Goal: Task Accomplishment & Management: Complete application form

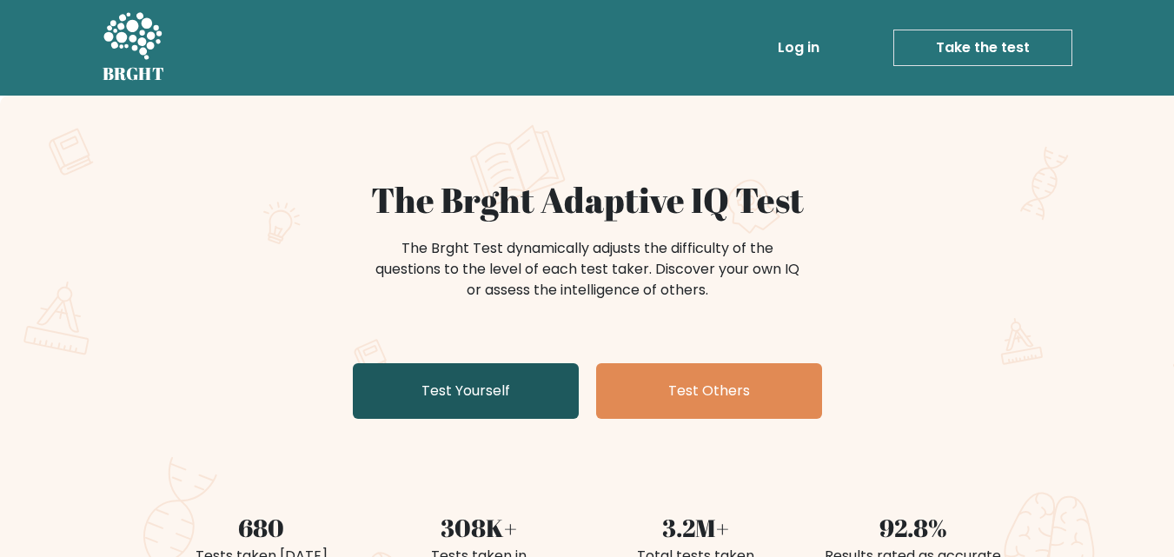
click at [464, 398] on link "Test Yourself" at bounding box center [466, 391] width 226 height 56
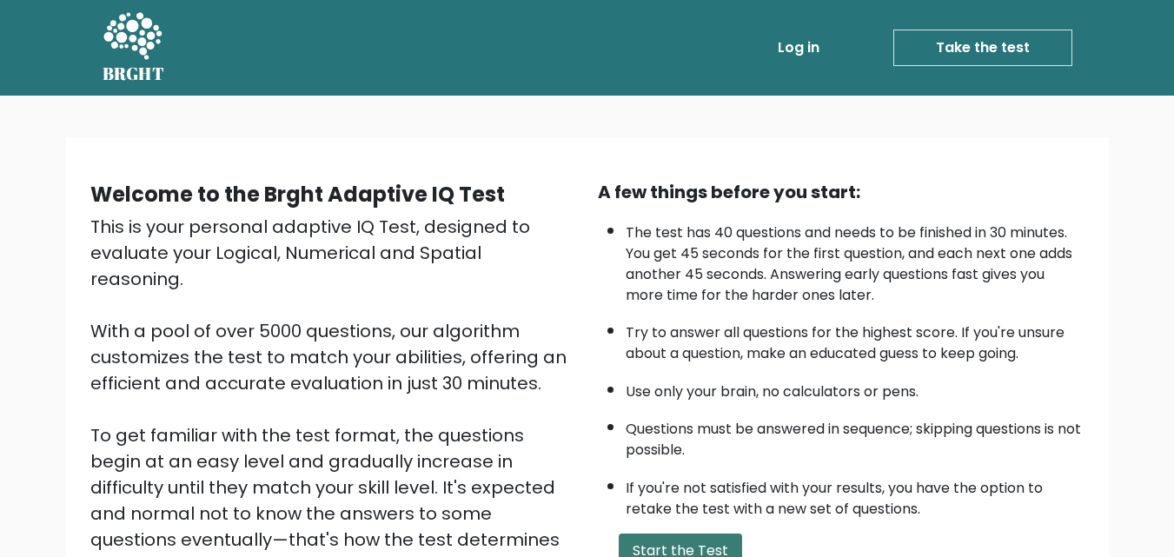
click at [667, 538] on button "Start the Test" at bounding box center [680, 551] width 123 height 35
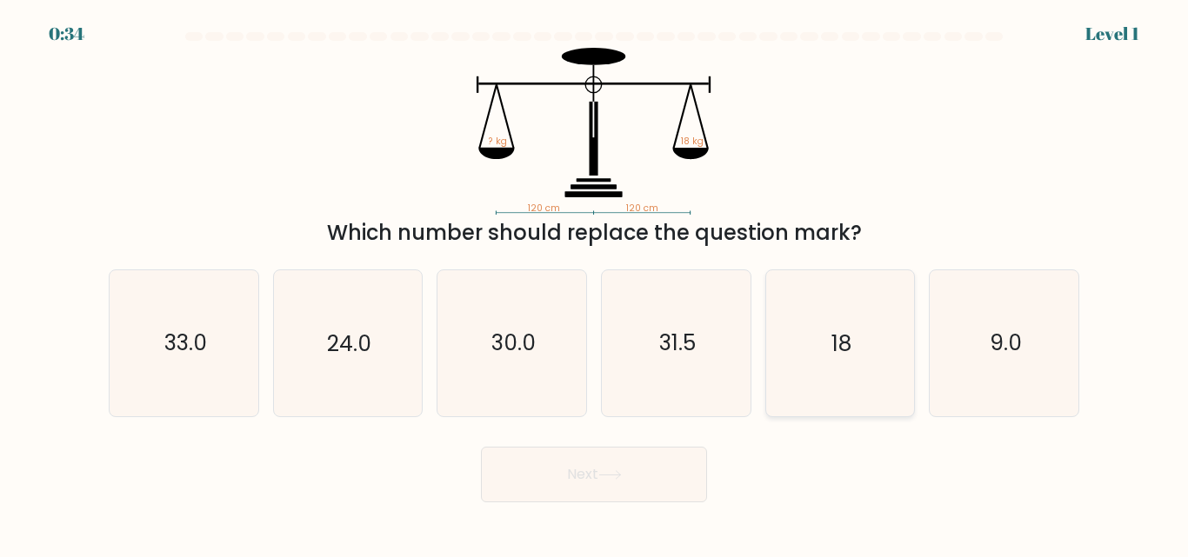
click at [872, 395] on icon "18" at bounding box center [839, 342] width 145 height 145
click at [595, 283] on input "e. 18" at bounding box center [594, 281] width 1 height 4
radio input "true"
click at [649, 460] on button "Next" at bounding box center [594, 475] width 226 height 56
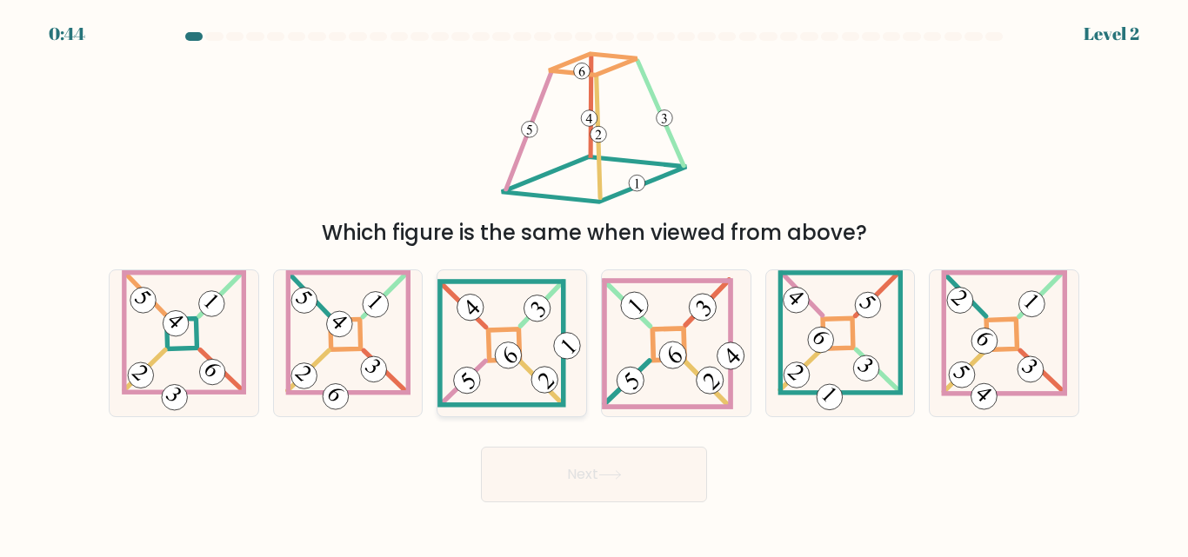
click at [489, 354] on 271 at bounding box center [504, 344] width 31 height 31
click at [594, 283] on input "c." at bounding box center [594, 281] width 1 height 4
radio input "true"
click at [583, 452] on button "Next" at bounding box center [594, 475] width 226 height 56
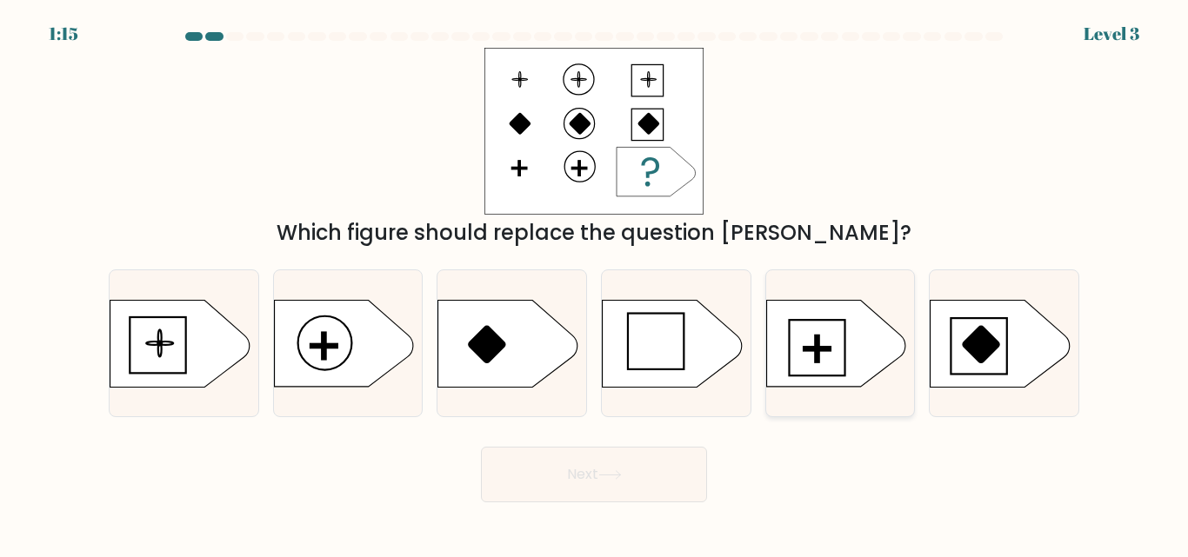
click at [807, 349] on rect at bounding box center [816, 348] width 27 height 3
click at [595, 283] on input "e." at bounding box center [594, 281] width 1 height 4
radio input "true"
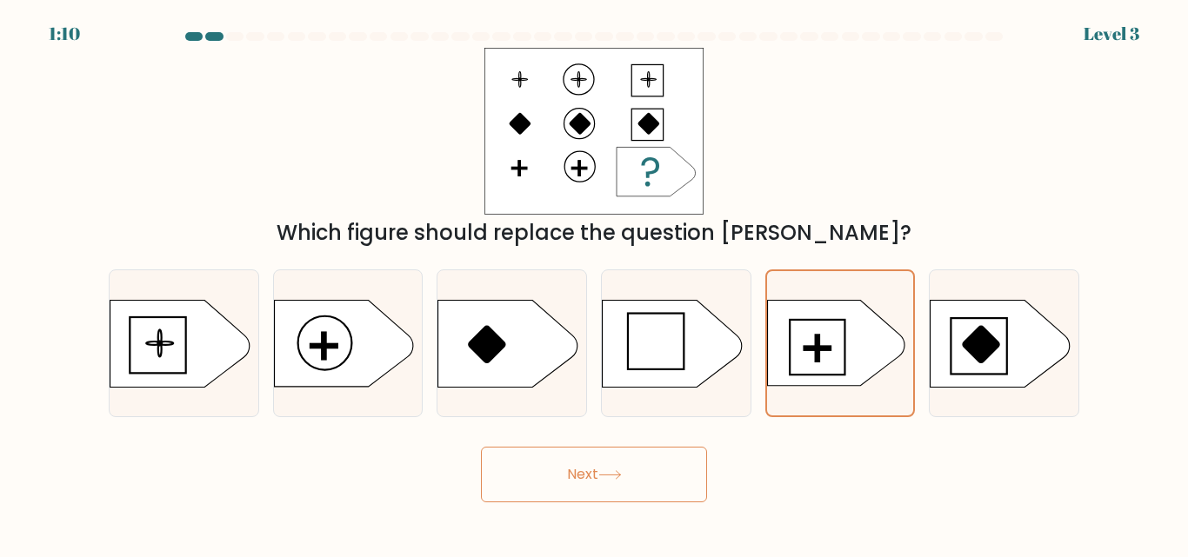
click at [671, 459] on button "Next" at bounding box center [594, 475] width 226 height 56
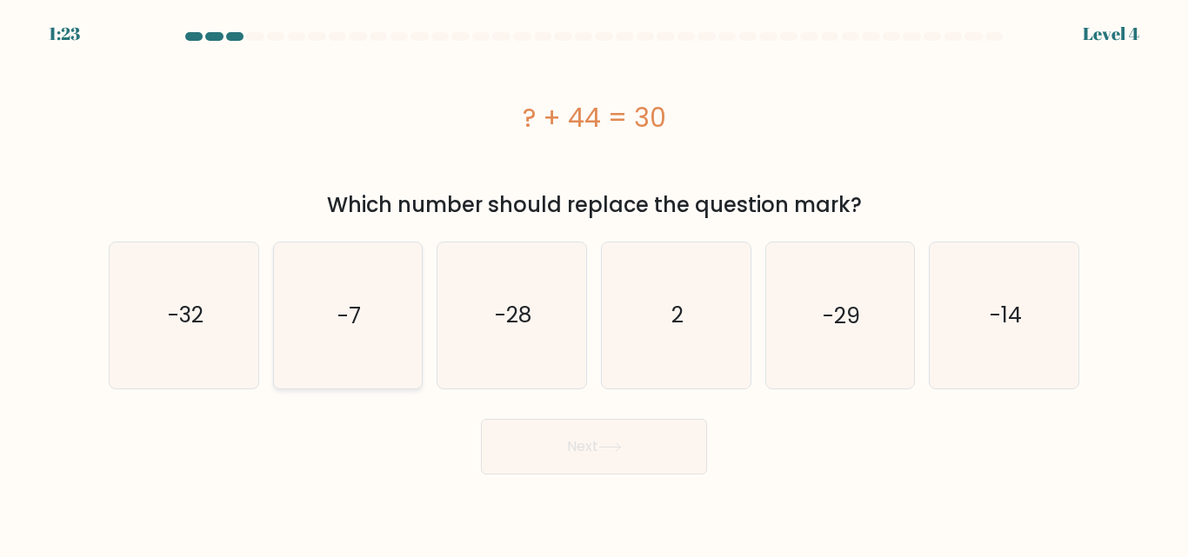
click at [297, 293] on icon "-7" at bounding box center [347, 315] width 145 height 145
click at [594, 283] on input "b. -7" at bounding box center [594, 281] width 1 height 4
radio input "true"
click at [514, 420] on button "Next" at bounding box center [594, 447] width 226 height 56
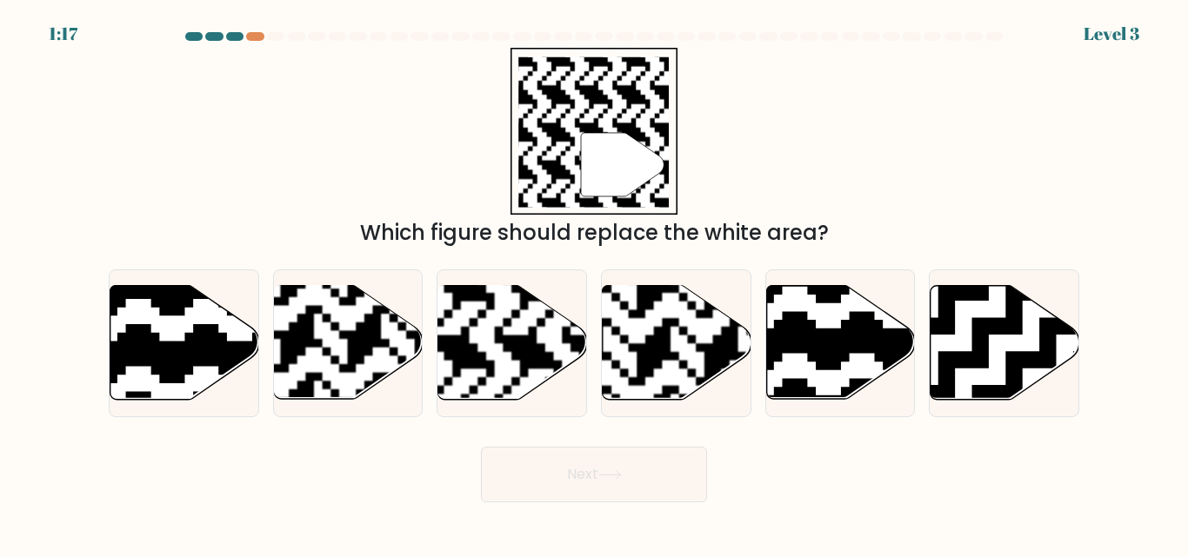
click at [514, 420] on form at bounding box center [594, 267] width 1188 height 470
click at [510, 355] on rect at bounding box center [460, 284] width 269 height 269
click at [594, 283] on input "c." at bounding box center [594, 281] width 1 height 4
radio input "true"
click at [588, 461] on button "Next" at bounding box center [594, 475] width 226 height 56
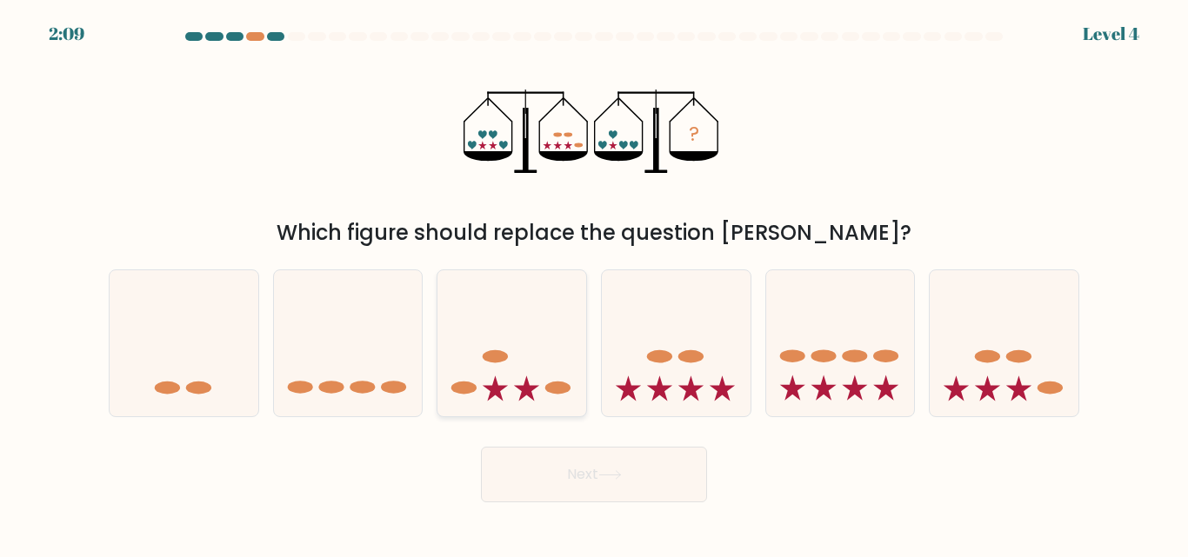
click at [514, 358] on icon at bounding box center [511, 343] width 149 height 123
click at [594, 283] on input "c." at bounding box center [594, 281] width 1 height 4
radio input "true"
click at [564, 464] on button "Next" at bounding box center [594, 475] width 226 height 56
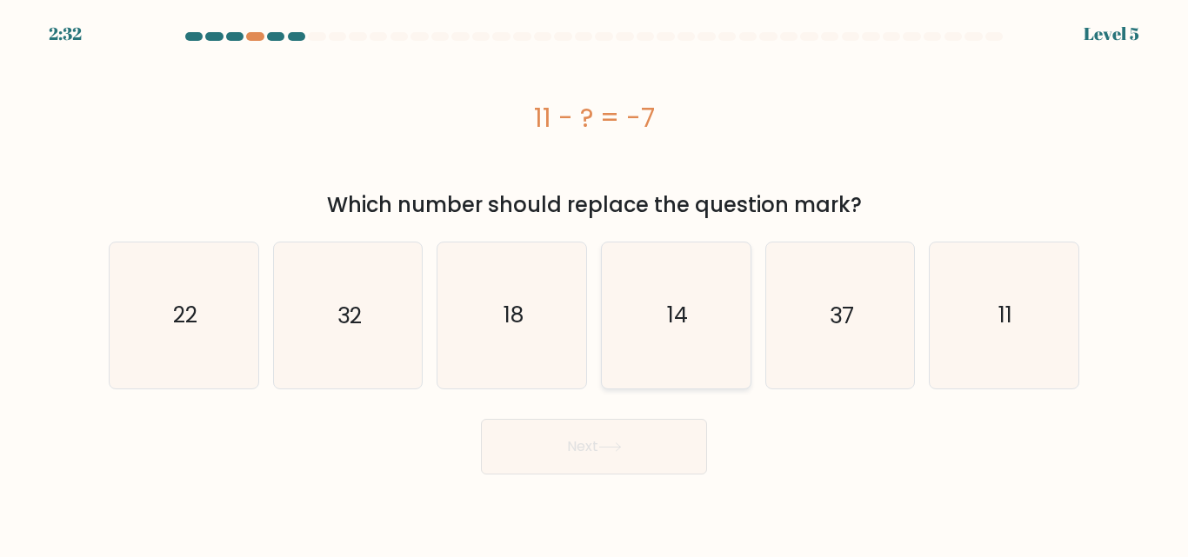
click at [718, 276] on icon "14" at bounding box center [675, 315] width 145 height 145
click at [595, 279] on input "d. 14" at bounding box center [594, 281] width 1 height 4
radio input "true"
click at [642, 450] on button "Next" at bounding box center [594, 447] width 226 height 56
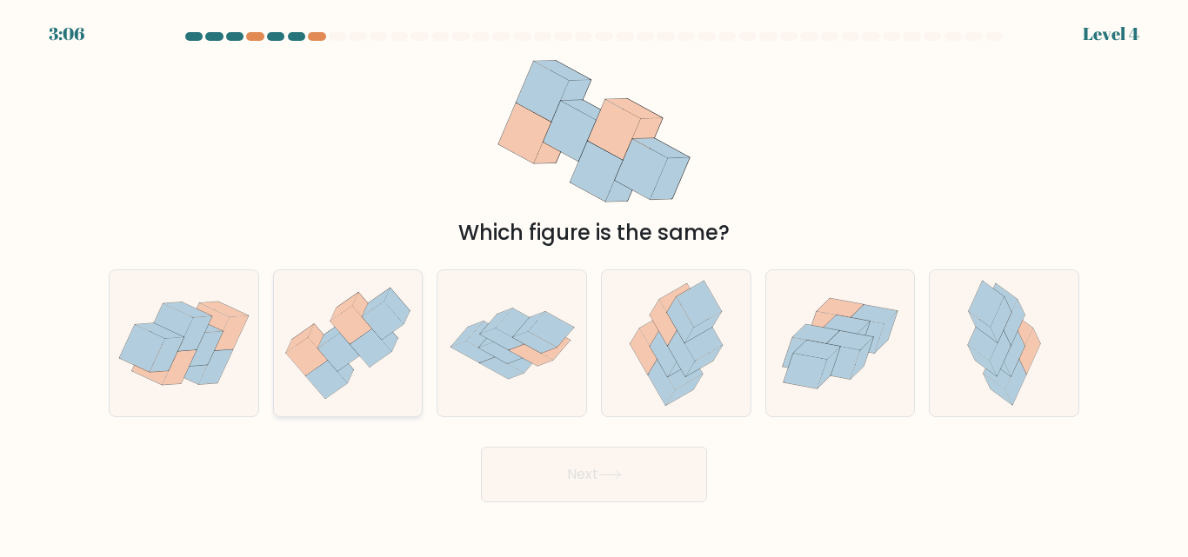
click at [383, 366] on icon at bounding box center [348, 344] width 149 height 128
click at [594, 283] on input "b." at bounding box center [594, 281] width 1 height 4
radio input "true"
click at [565, 495] on button "Next" at bounding box center [594, 475] width 226 height 56
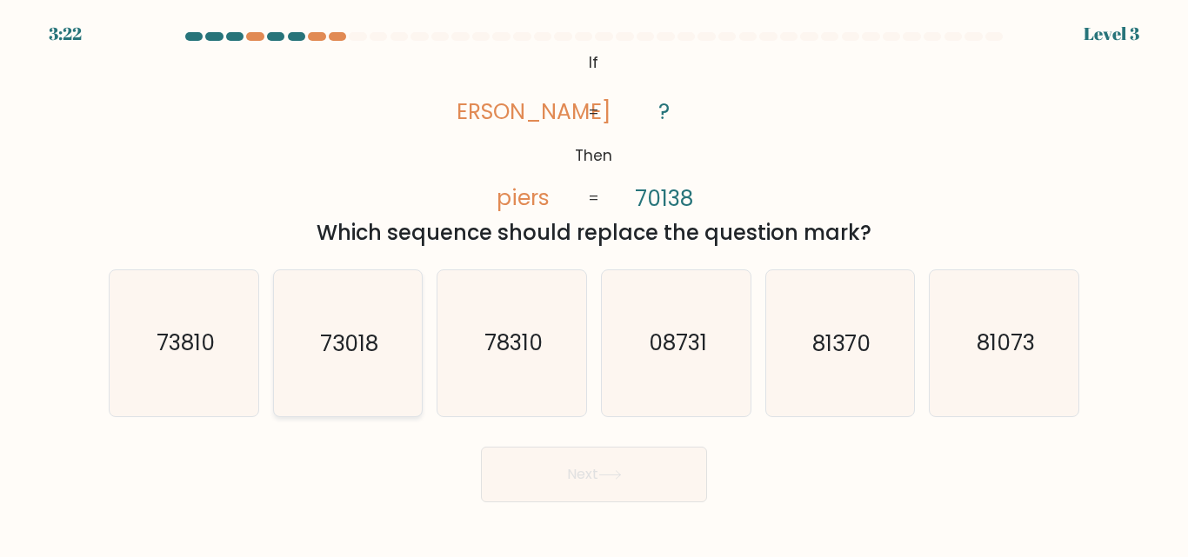
click at [367, 334] on text "73018" at bounding box center [349, 344] width 58 height 30
click at [594, 283] on input "b. 73018" at bounding box center [594, 281] width 1 height 4
radio input "true"
click at [518, 456] on button "Next" at bounding box center [594, 475] width 226 height 56
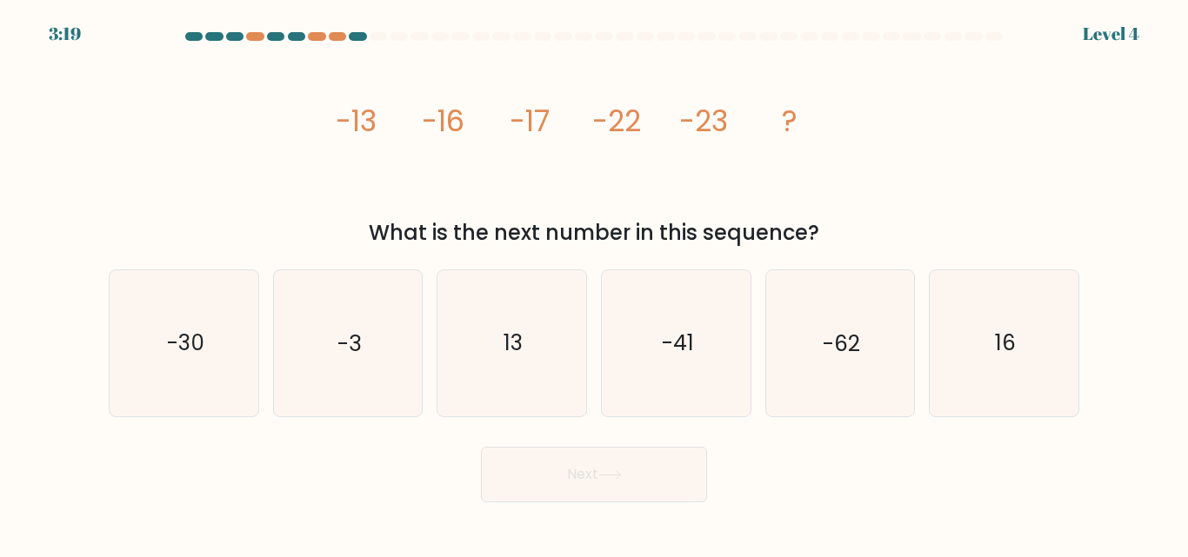
click at [518, 456] on button "Next" at bounding box center [594, 475] width 226 height 56
click at [217, 349] on icon "-30" at bounding box center [183, 342] width 145 height 145
click at [594, 283] on input "a. -30" at bounding box center [594, 281] width 1 height 4
radio input "true"
click at [514, 450] on button "Next" at bounding box center [594, 475] width 226 height 56
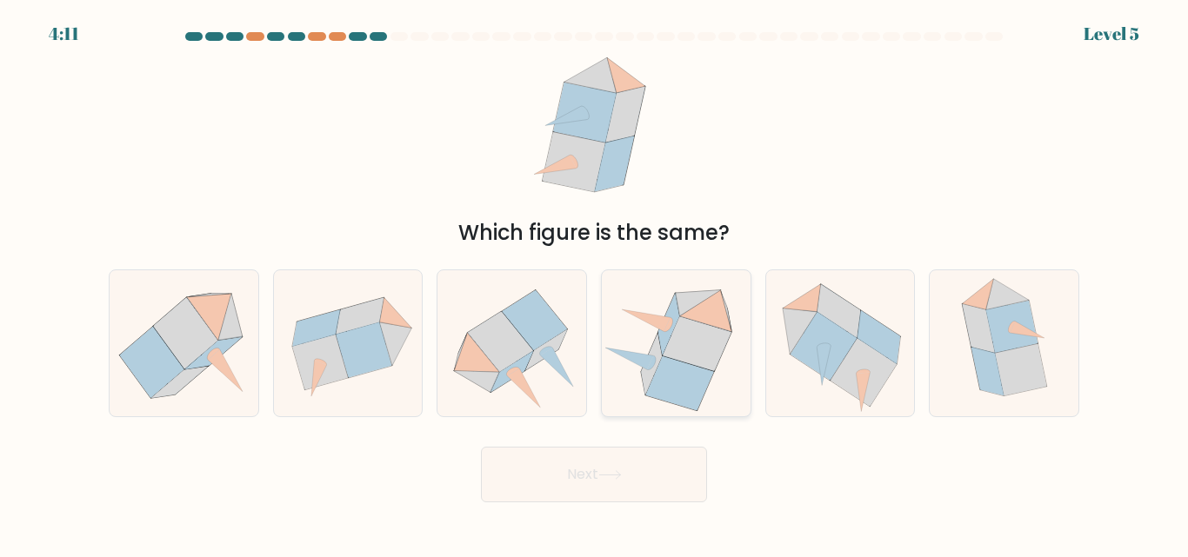
click at [673, 369] on icon at bounding box center [680, 383] width 68 height 55
click at [595, 283] on input "d." at bounding box center [594, 281] width 1 height 4
radio input "true"
click at [601, 482] on button "Next" at bounding box center [594, 475] width 226 height 56
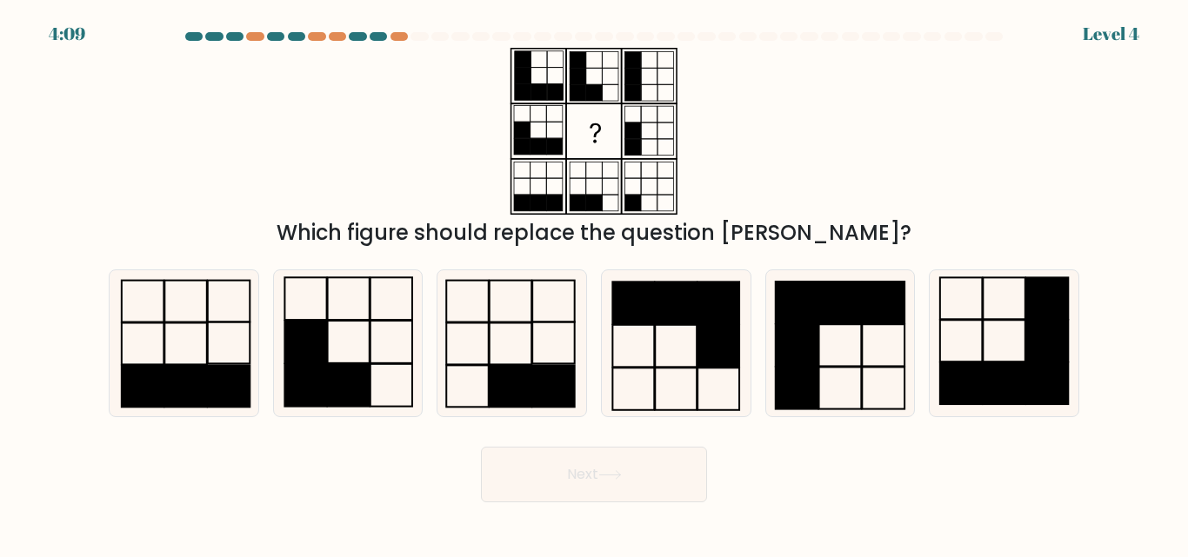
click at [601, 482] on button "Next" at bounding box center [594, 475] width 226 height 56
click at [977, 320] on rect at bounding box center [961, 299] width 43 height 42
click at [595, 283] on input "f." at bounding box center [594, 281] width 1 height 4
radio input "true"
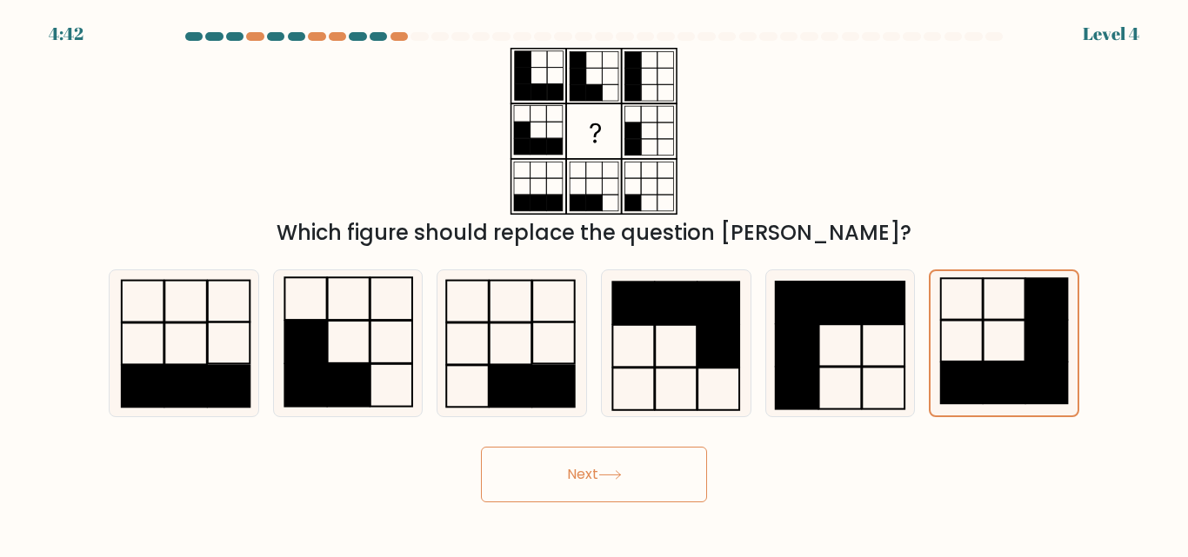
click at [645, 462] on button "Next" at bounding box center [594, 475] width 226 height 56
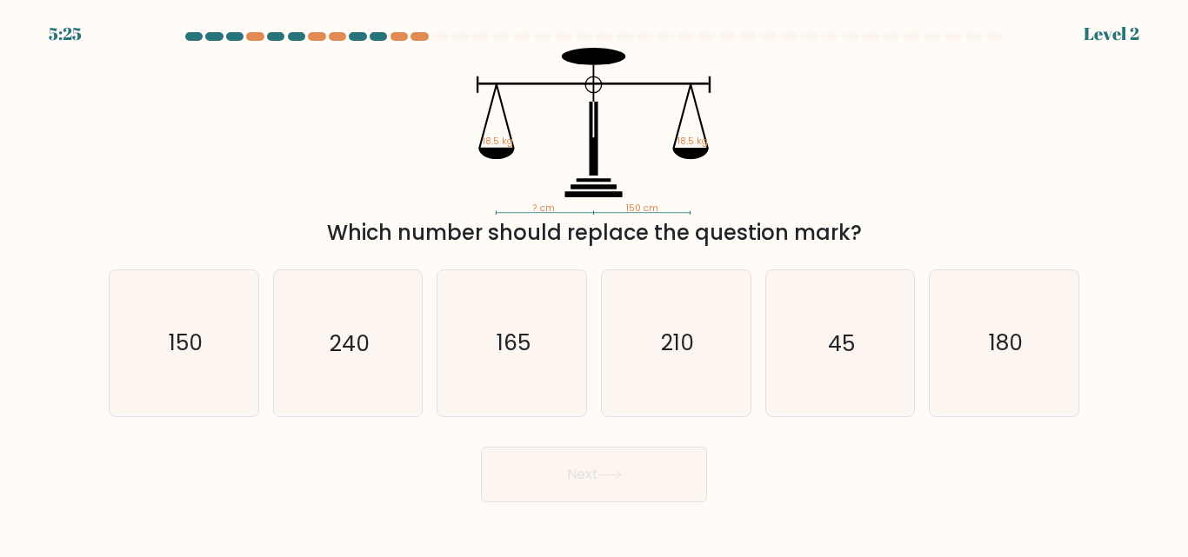
click at [645, 462] on button "Next" at bounding box center [594, 475] width 226 height 56
click at [203, 323] on icon "150" at bounding box center [183, 342] width 145 height 145
click at [594, 283] on input "a. 150" at bounding box center [594, 281] width 1 height 4
radio input "true"
click at [542, 463] on button "Next" at bounding box center [594, 475] width 226 height 56
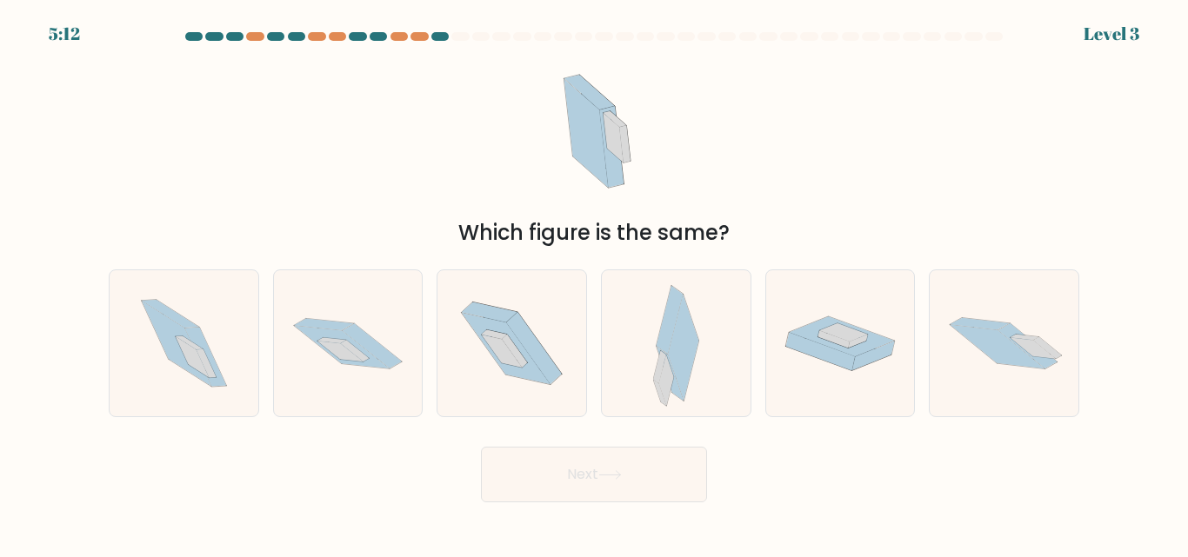
click at [542, 463] on button "Next" at bounding box center [594, 475] width 226 height 56
drag, startPoint x: 665, startPoint y: 361, endPoint x: 632, endPoint y: 411, distance: 60.3
click at [632, 411] on div at bounding box center [676, 342] width 150 height 147
click at [595, 283] on input "d." at bounding box center [594, 281] width 1 height 4
radio input "true"
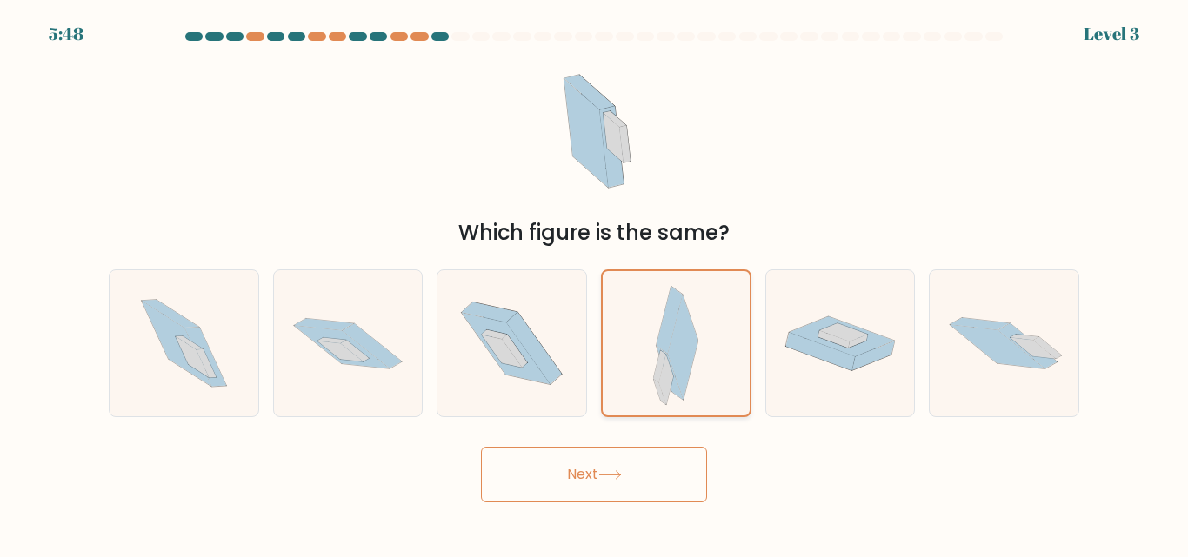
click at [632, 411] on div at bounding box center [676, 342] width 150 height 147
click at [595, 283] on input "d." at bounding box center [594, 281] width 1 height 4
click at [615, 468] on button "Next" at bounding box center [594, 475] width 226 height 56
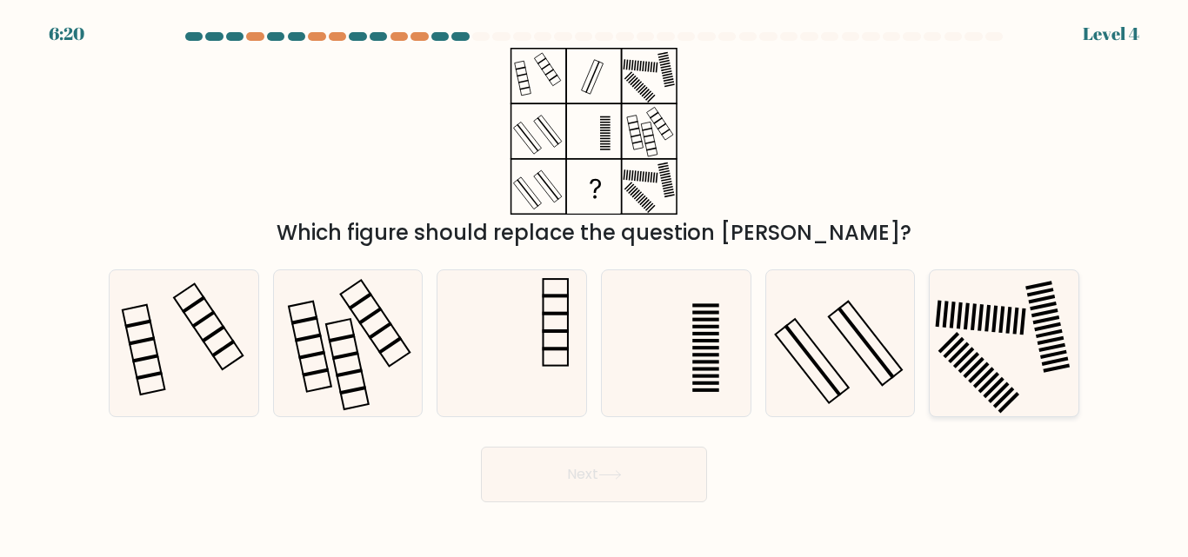
click at [946, 322] on rect at bounding box center [945, 315] width 6 height 27
click at [595, 283] on input "f." at bounding box center [594, 281] width 1 height 4
radio input "true"
click at [626, 493] on button "Next" at bounding box center [594, 475] width 226 height 56
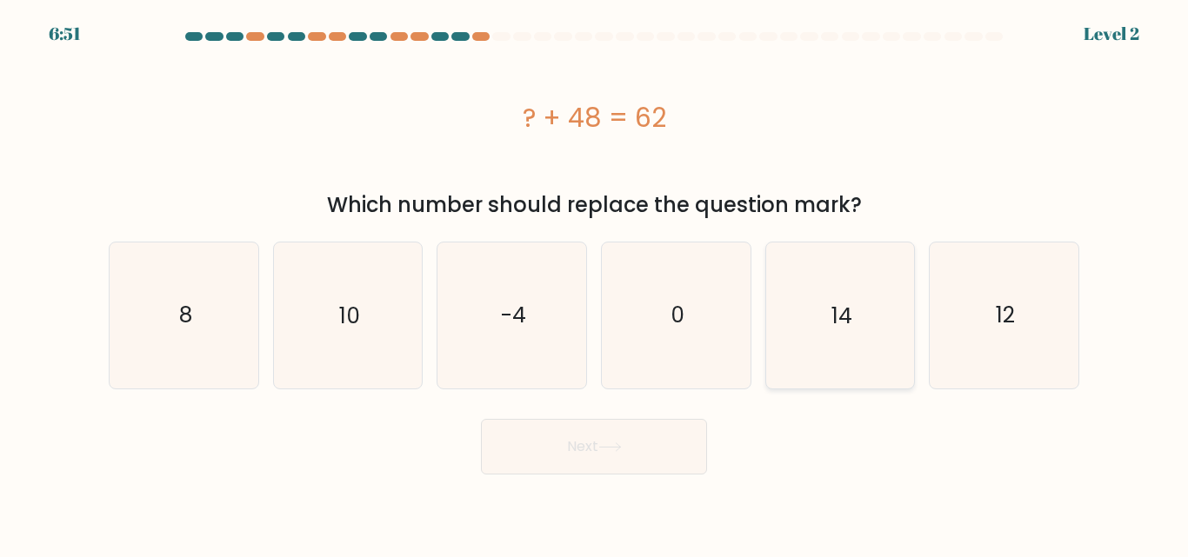
click at [815, 301] on icon "14" at bounding box center [839, 315] width 145 height 145
click at [595, 283] on input "e. 14" at bounding box center [594, 281] width 1 height 4
radio input "true"
click at [609, 437] on button "Next" at bounding box center [594, 447] width 226 height 56
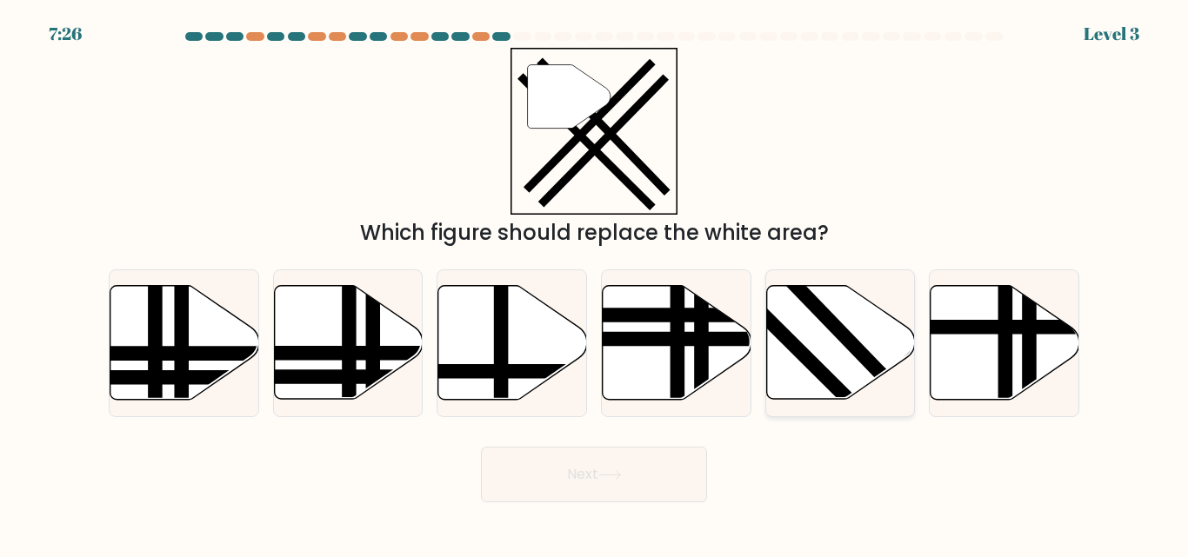
click at [810, 354] on line at bounding box center [872, 424] width 236 height 236
click at [595, 283] on input "e." at bounding box center [594, 281] width 1 height 4
radio input "true"
click at [628, 483] on button "Next" at bounding box center [594, 475] width 226 height 56
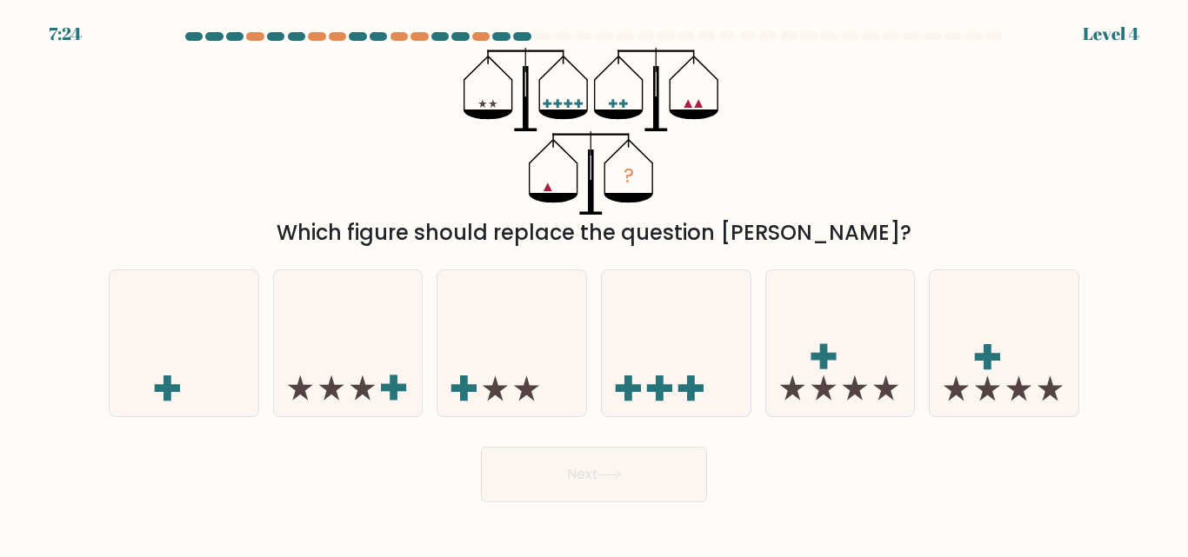
click at [628, 483] on button "Next" at bounding box center [594, 475] width 226 height 56
click at [203, 341] on icon at bounding box center [184, 343] width 149 height 123
click at [594, 283] on input "a." at bounding box center [594, 281] width 1 height 4
radio input "true"
click at [565, 457] on button "Next" at bounding box center [594, 475] width 226 height 56
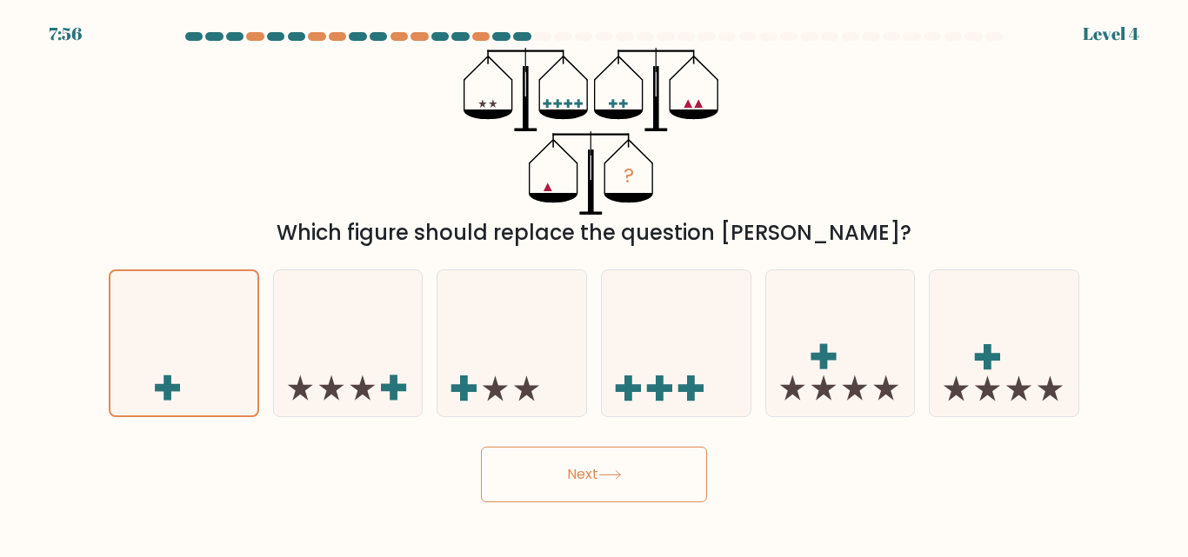
click at [565, 457] on button "Next" at bounding box center [594, 475] width 226 height 56
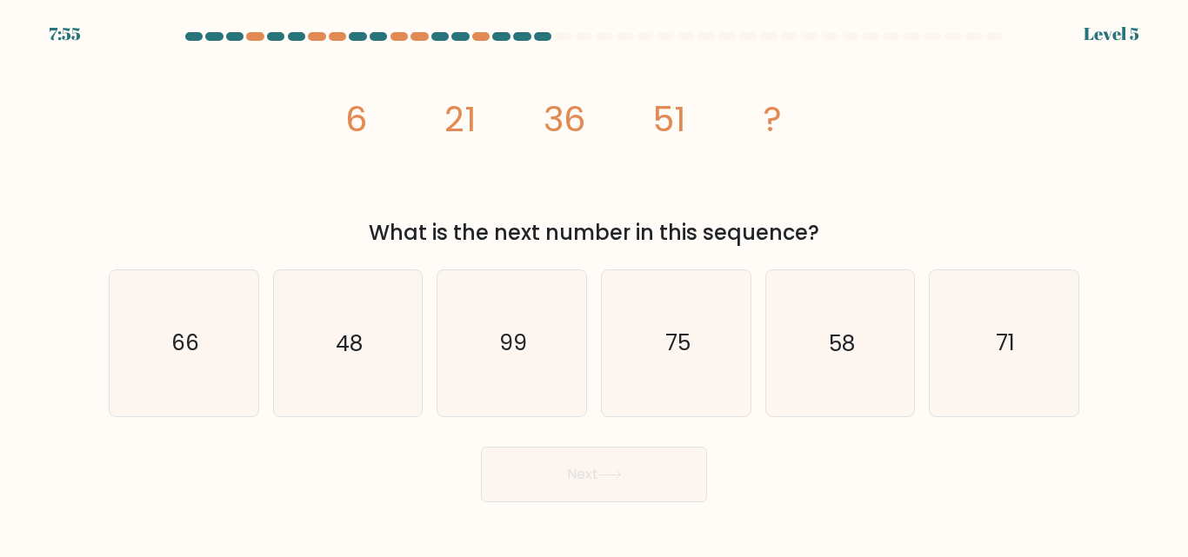
click at [565, 457] on button "Next" at bounding box center [594, 475] width 226 height 56
click at [263, 398] on div "a. 66" at bounding box center [184, 342] width 164 height 147
click at [226, 395] on icon "66" at bounding box center [183, 342] width 145 height 145
click at [594, 283] on input "a. 66" at bounding box center [594, 281] width 1 height 4
radio input "true"
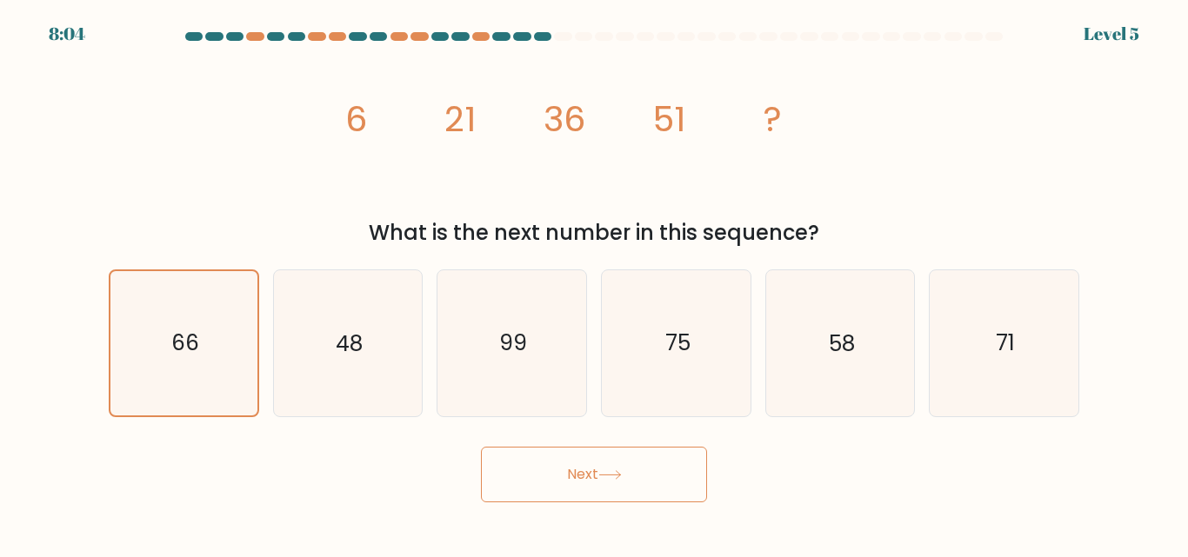
click at [519, 492] on button "Next" at bounding box center [594, 475] width 226 height 56
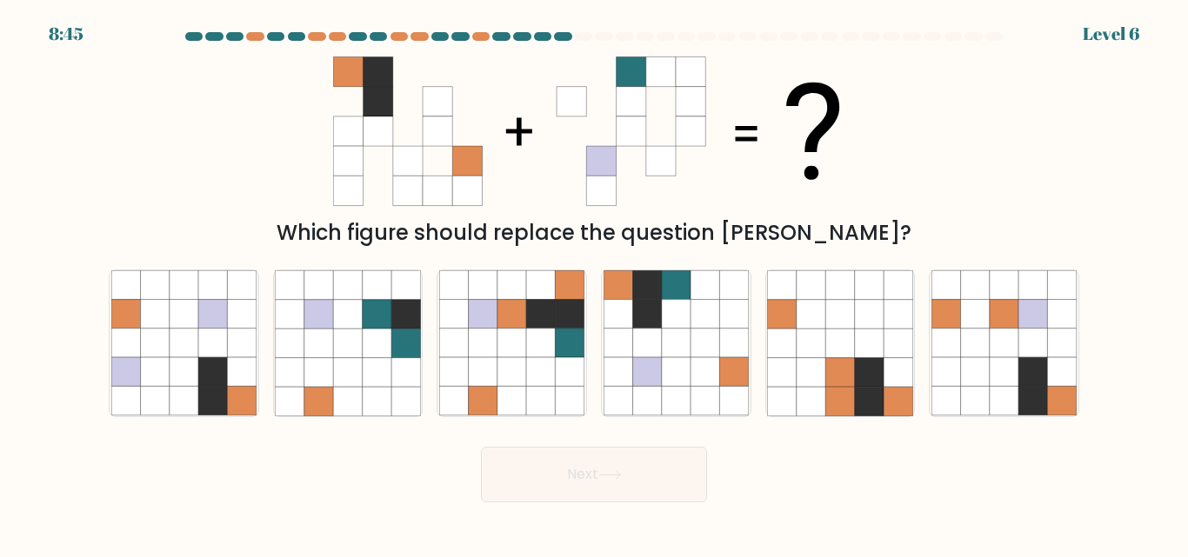
click at [545, 467] on button "Next" at bounding box center [594, 475] width 226 height 56
